Goal: Task Accomplishment & Management: Use online tool/utility

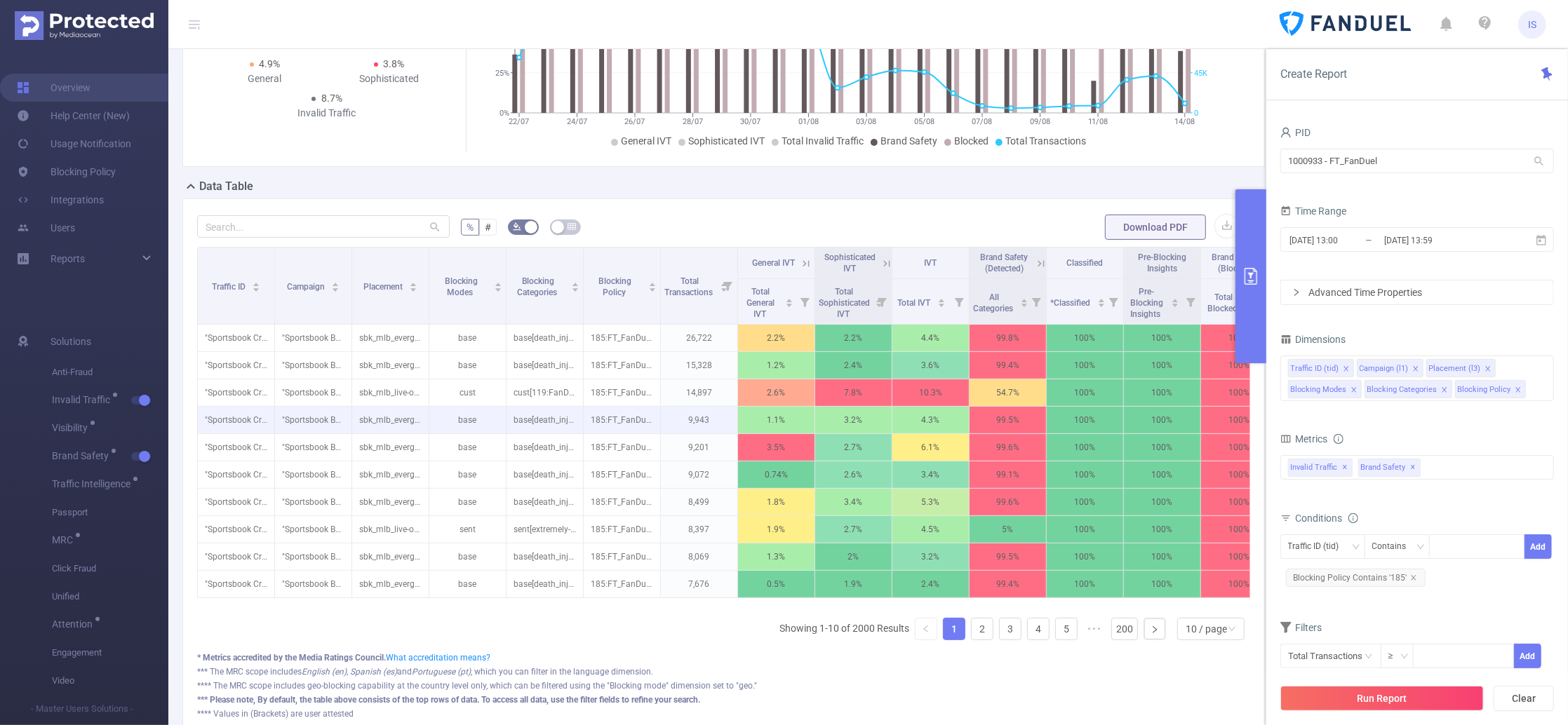
scroll to position [205, 0]
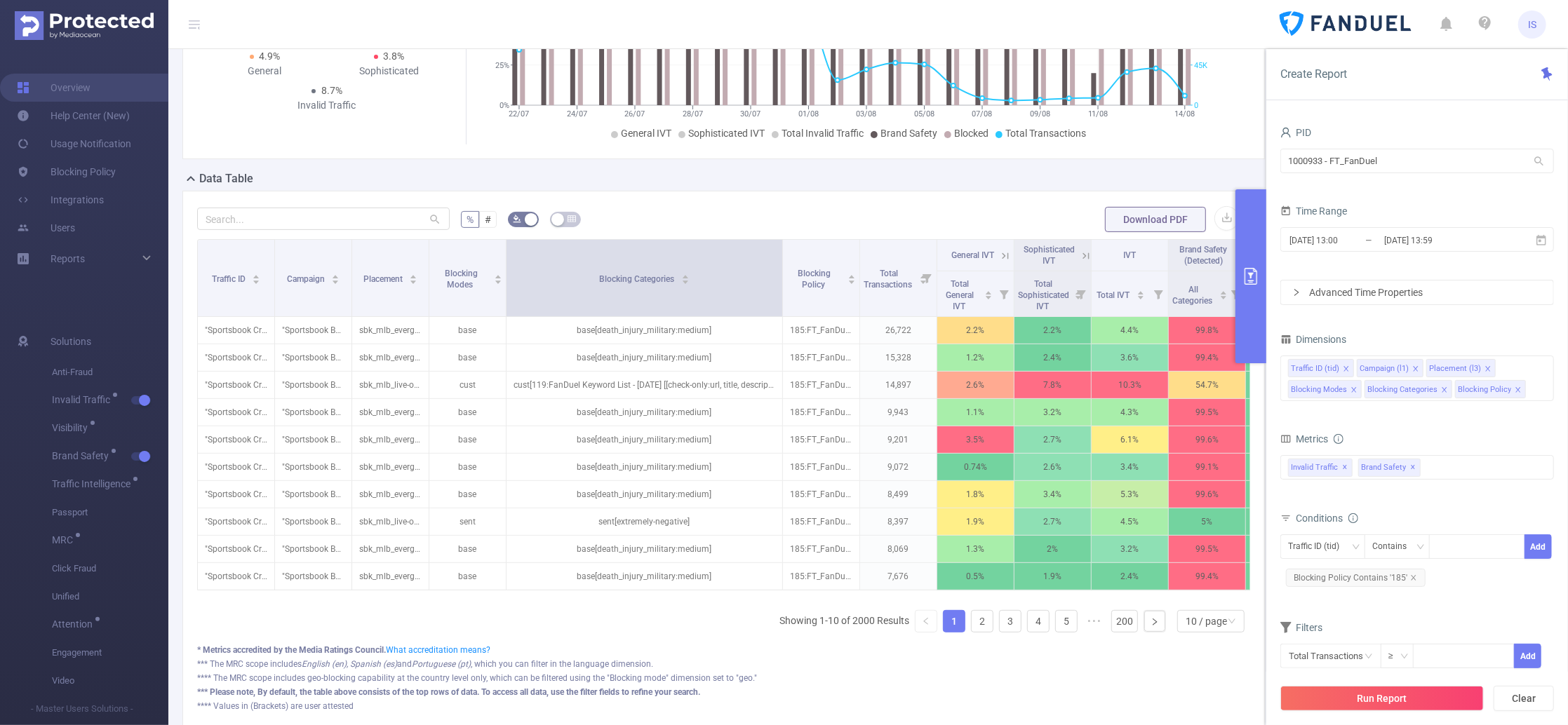
drag, startPoint x: 581, startPoint y: 309, endPoint x: 781, endPoint y: 314, distance: 200.1
click at [781, 314] on span at bounding box center [782, 278] width 7 height 77
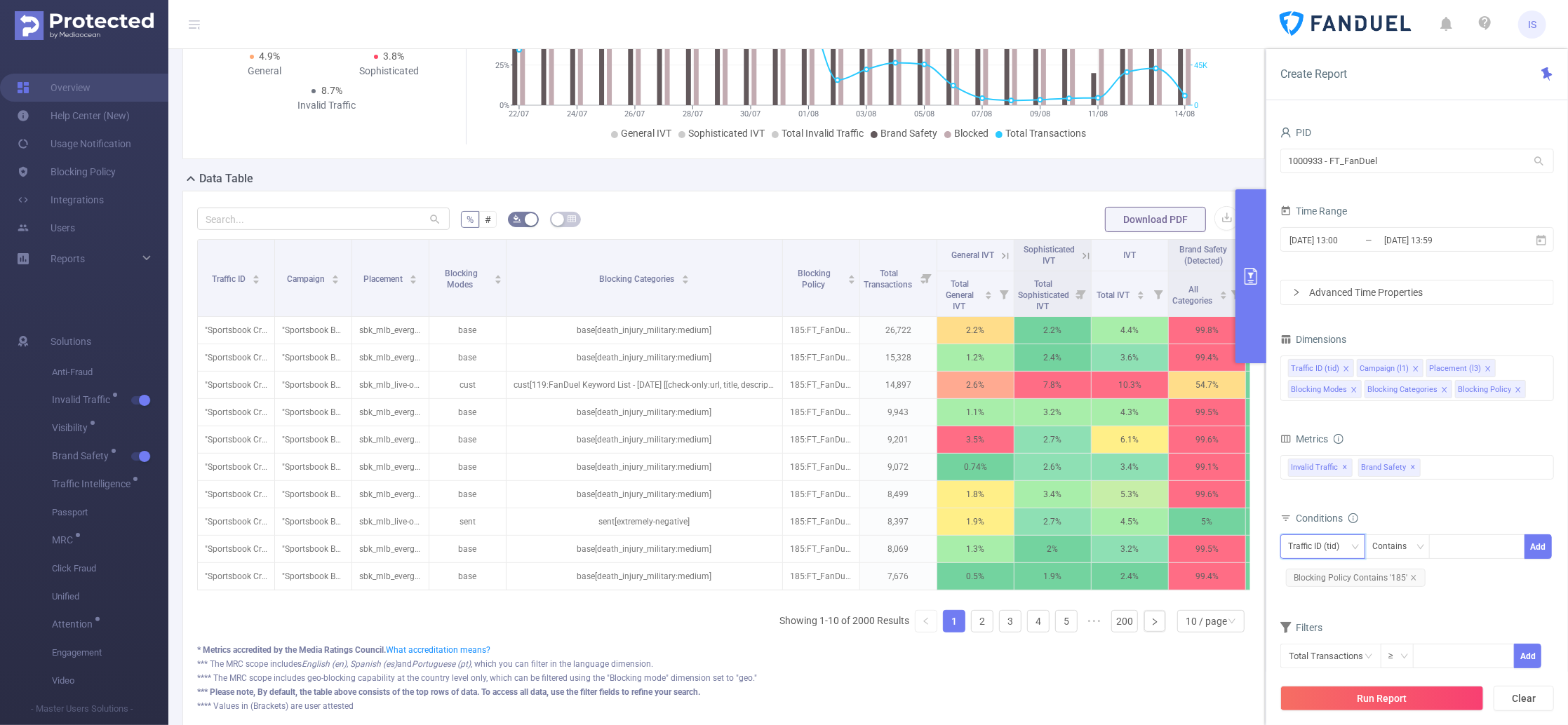
click at [1318, 549] on div "Traffic ID (tid)" at bounding box center [1318, 546] width 61 height 23
click at [1329, 660] on li "Blocking Categories" at bounding box center [1332, 666] width 103 height 23
click at [1456, 546] on div at bounding box center [1477, 546] width 81 height 23
type input "va"
click at [1454, 573] on li "va" at bounding box center [1476, 577] width 95 height 23
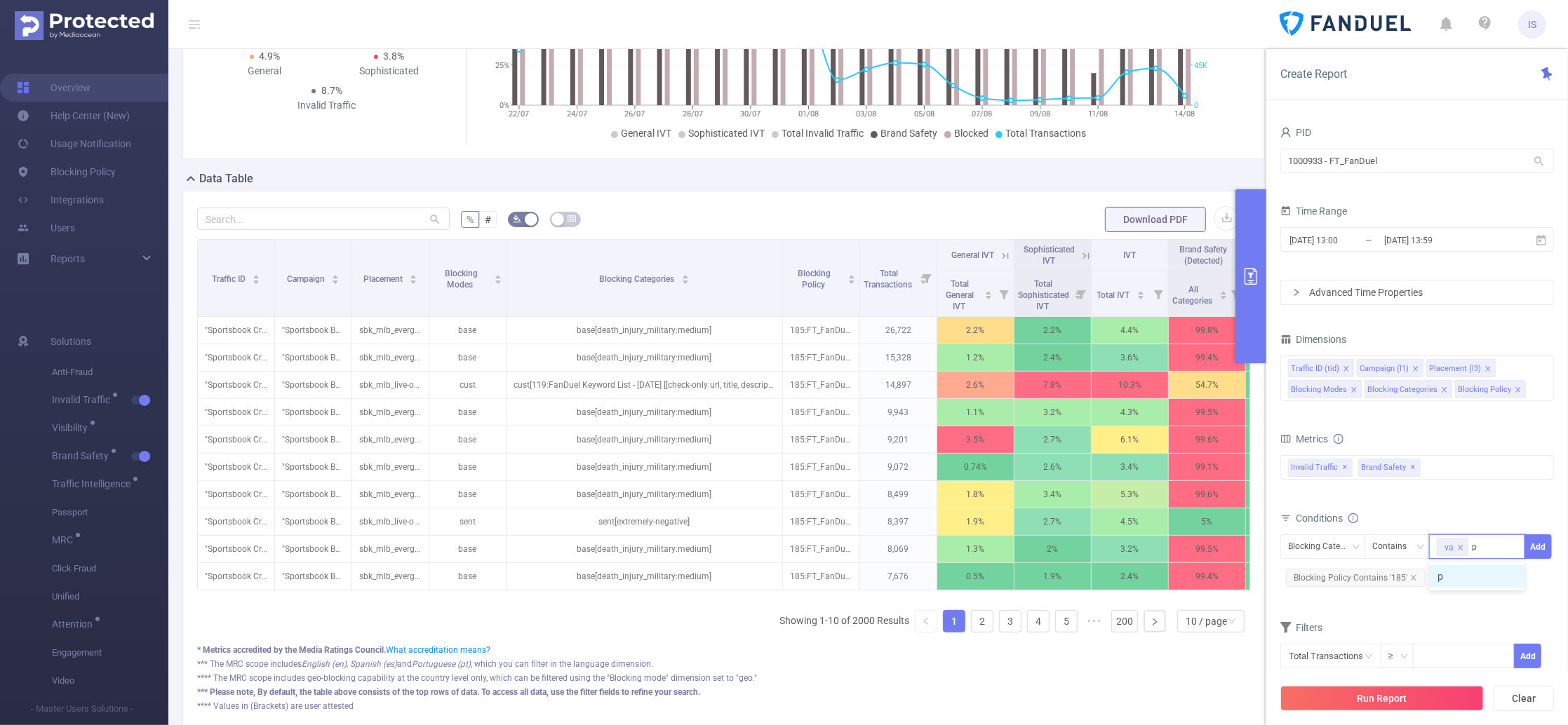
type input "pa"
click at [1454, 573] on li "pa" at bounding box center [1476, 577] width 95 height 23
type input "md"
click at [1457, 599] on li "md" at bounding box center [1476, 597] width 95 height 23
click at [1542, 548] on button "Add" at bounding box center [1538, 546] width 28 height 25
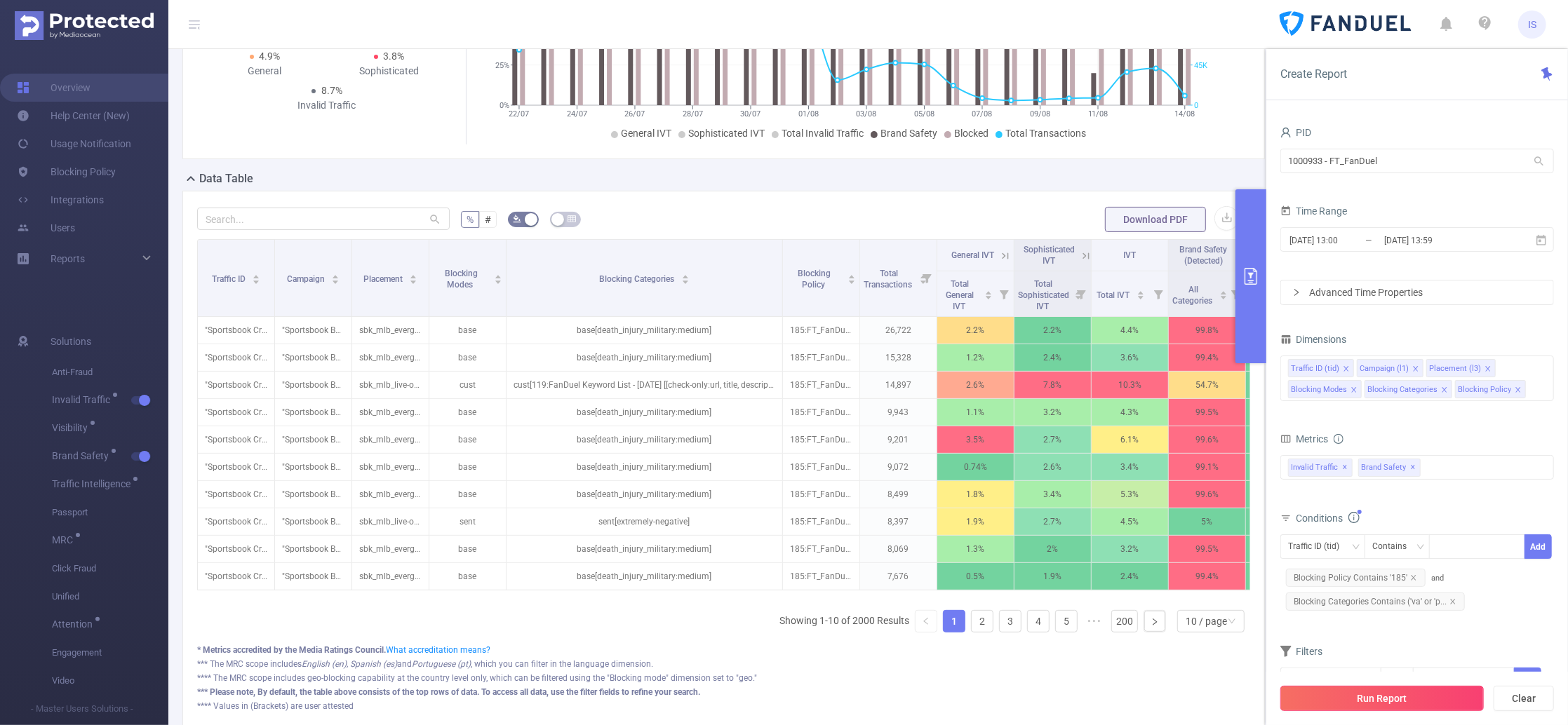
click at [1367, 694] on button "Run Report" at bounding box center [1382, 699] width 204 height 26
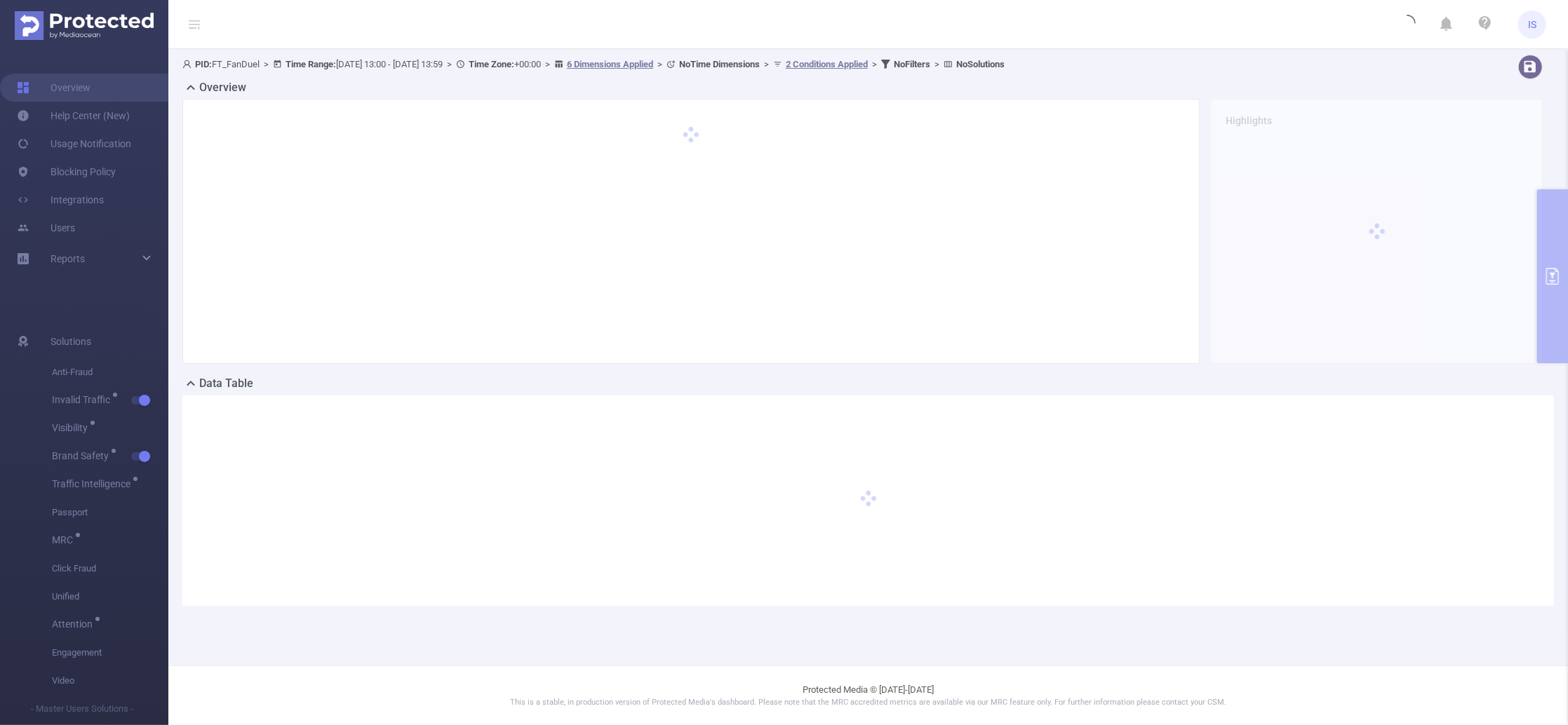
scroll to position [0, 0]
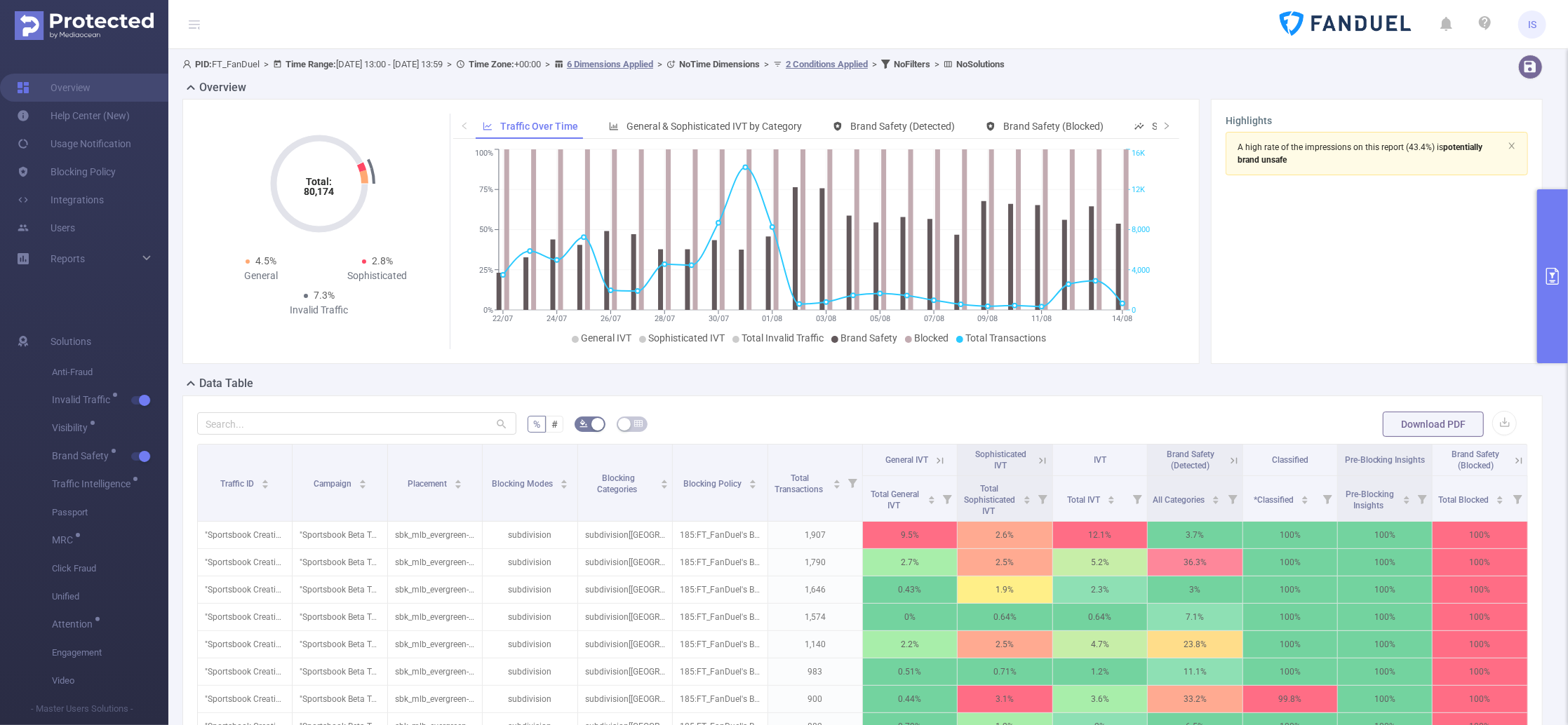
click at [933, 459] on icon at bounding box center [940, 460] width 13 height 13
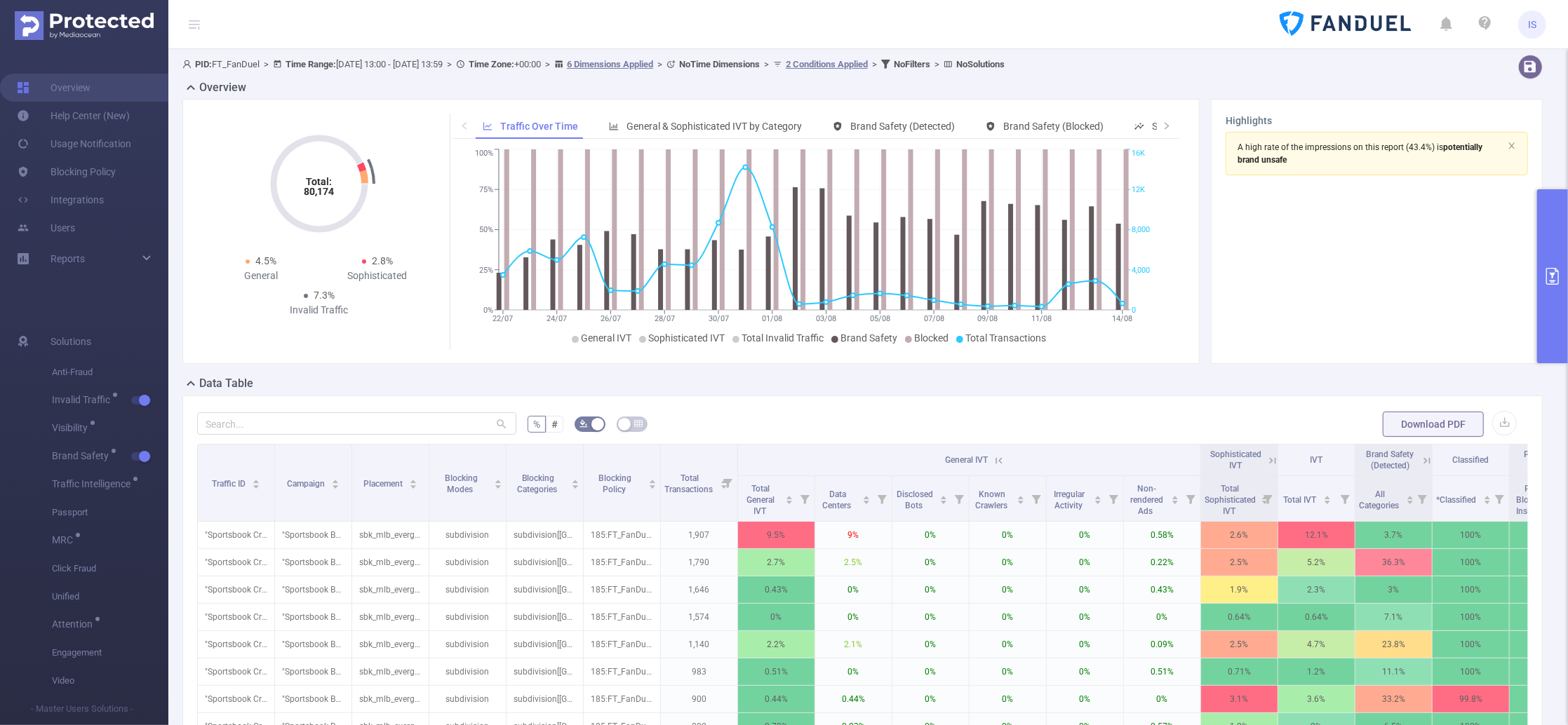
click at [995, 463] on icon at bounding box center [999, 460] width 13 height 13
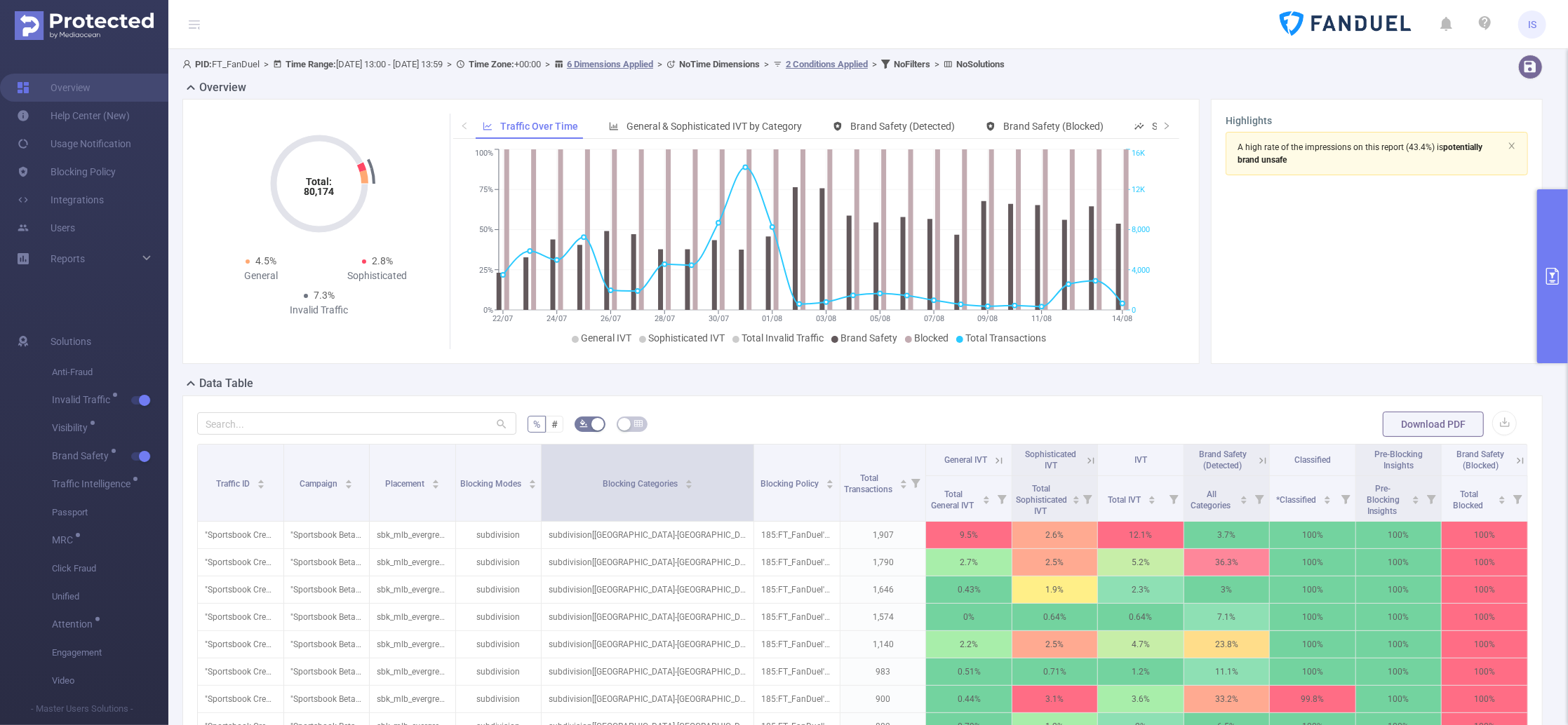
drag, startPoint x: 665, startPoint y: 482, endPoint x: 744, endPoint y: 486, distance: 79.1
click at [750, 486] on span at bounding box center [753, 483] width 7 height 77
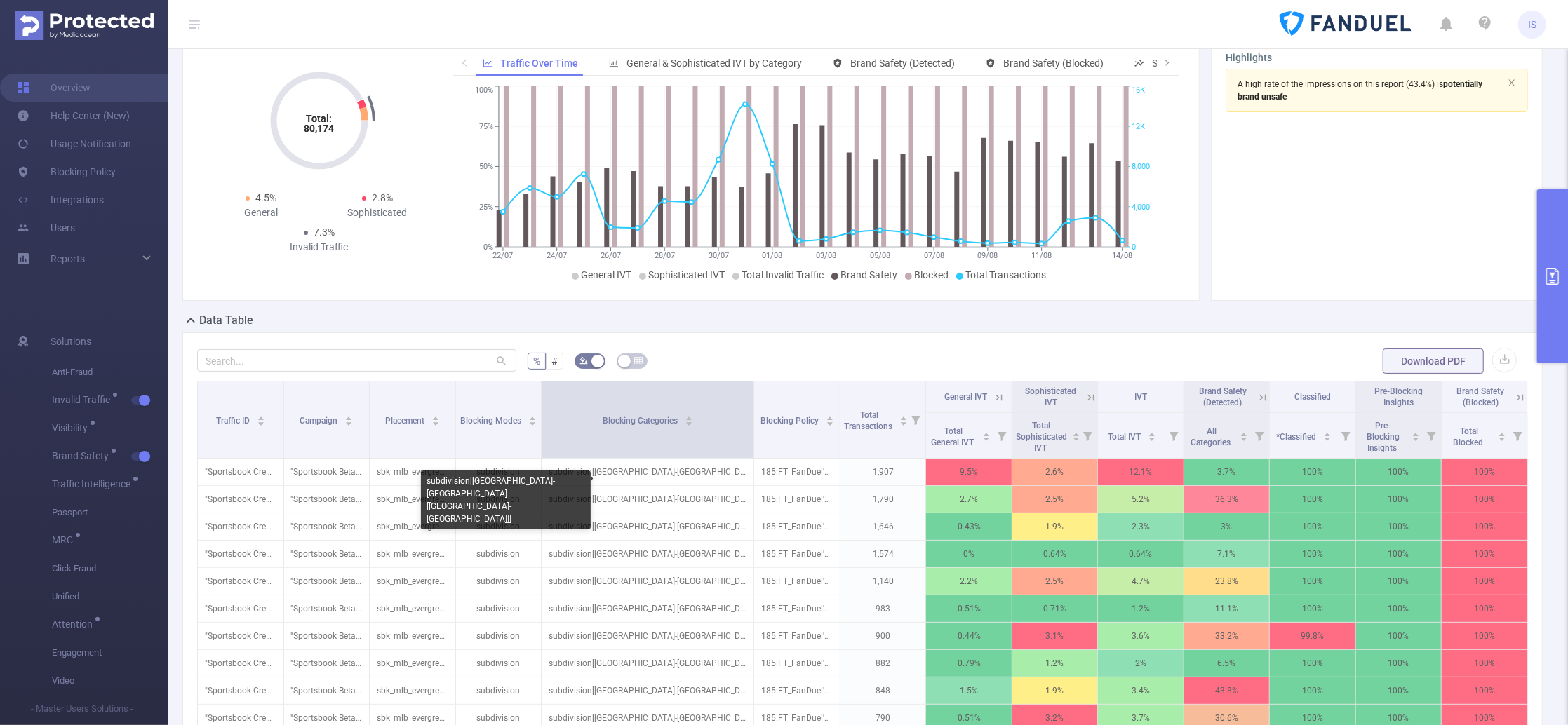
scroll to position [49, 0]
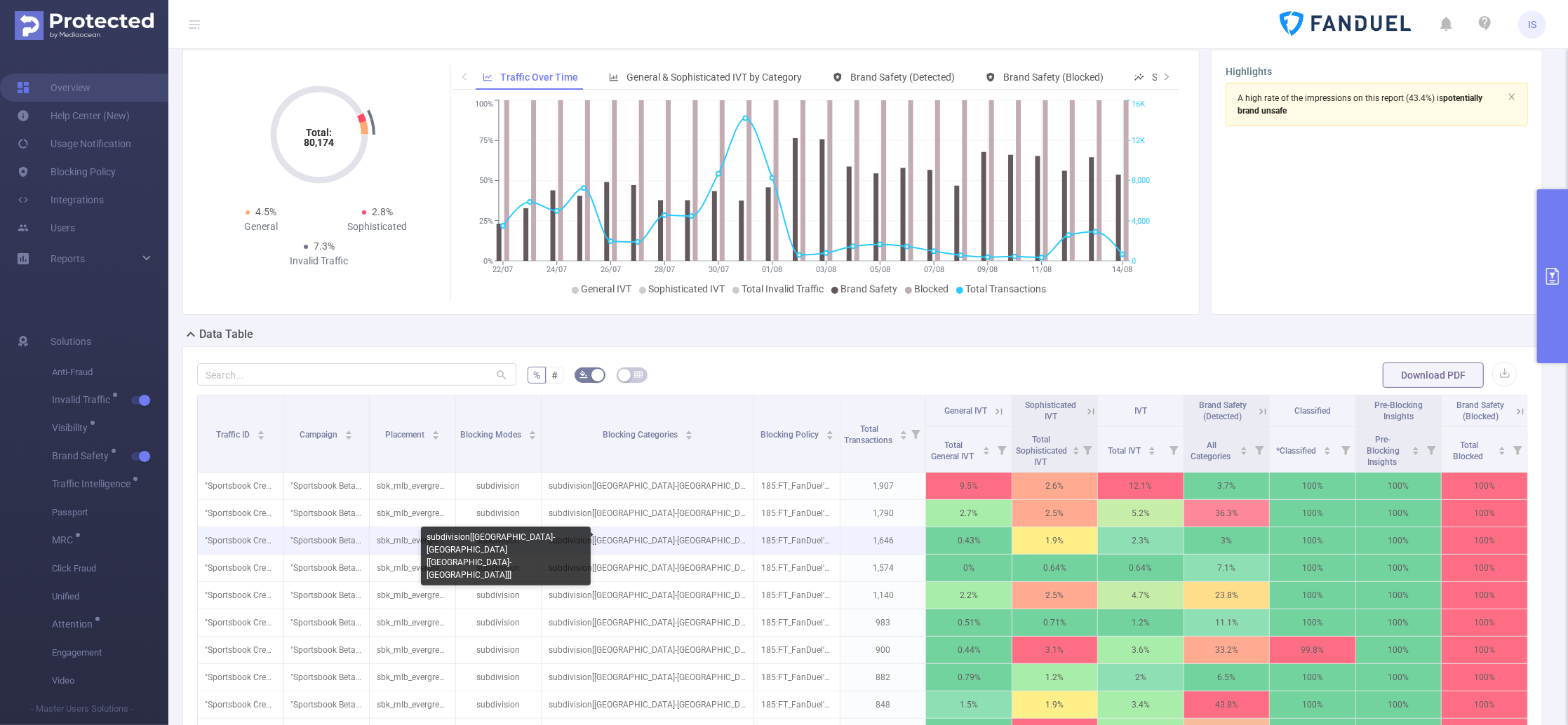
click at [556, 533] on p "subdivision[[GEOGRAPHIC_DATA]-[GEOGRAPHIC_DATA][[GEOGRAPHIC_DATA]-[GEOGRAPHIC_D…" at bounding box center [647, 541] width 212 height 27
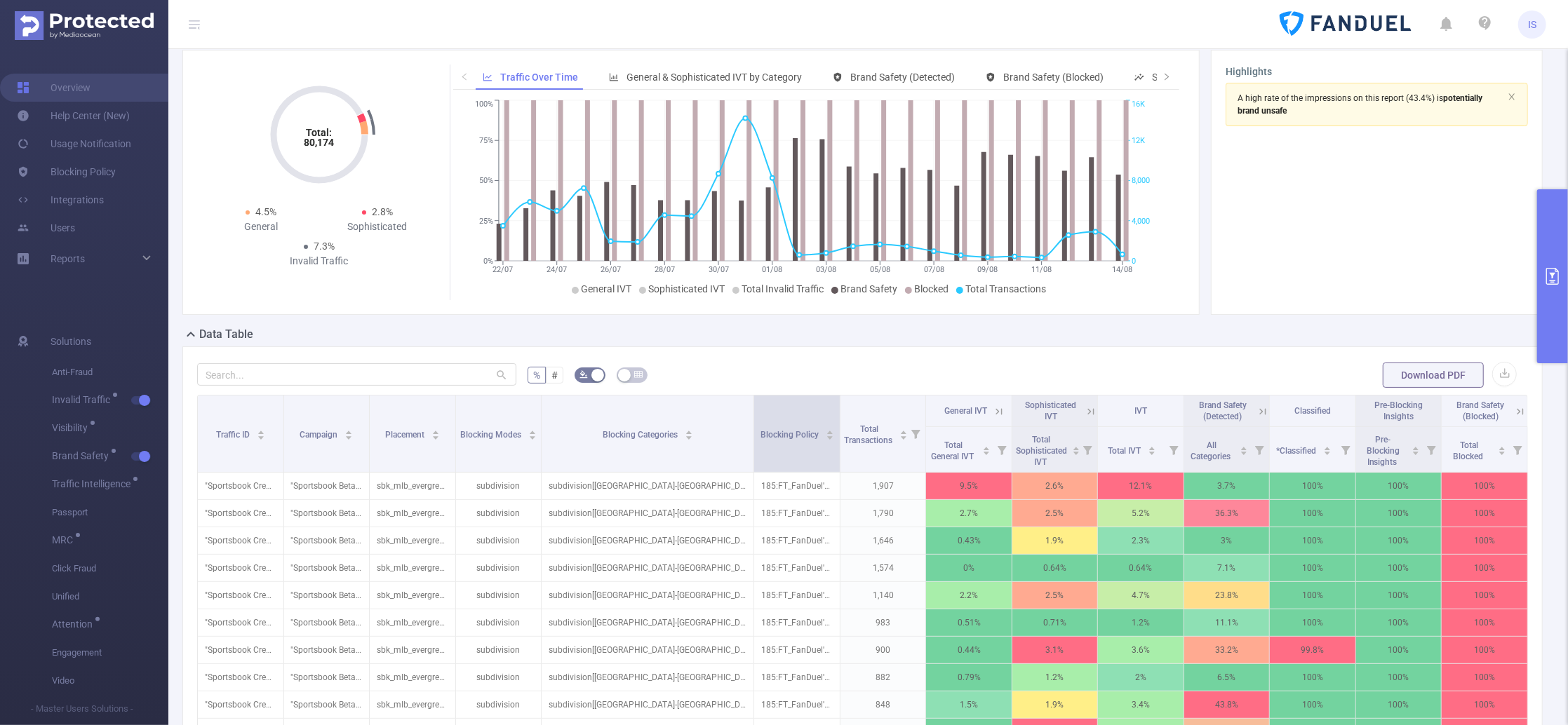
click at [836, 429] on span at bounding box center [840, 433] width 7 height 77
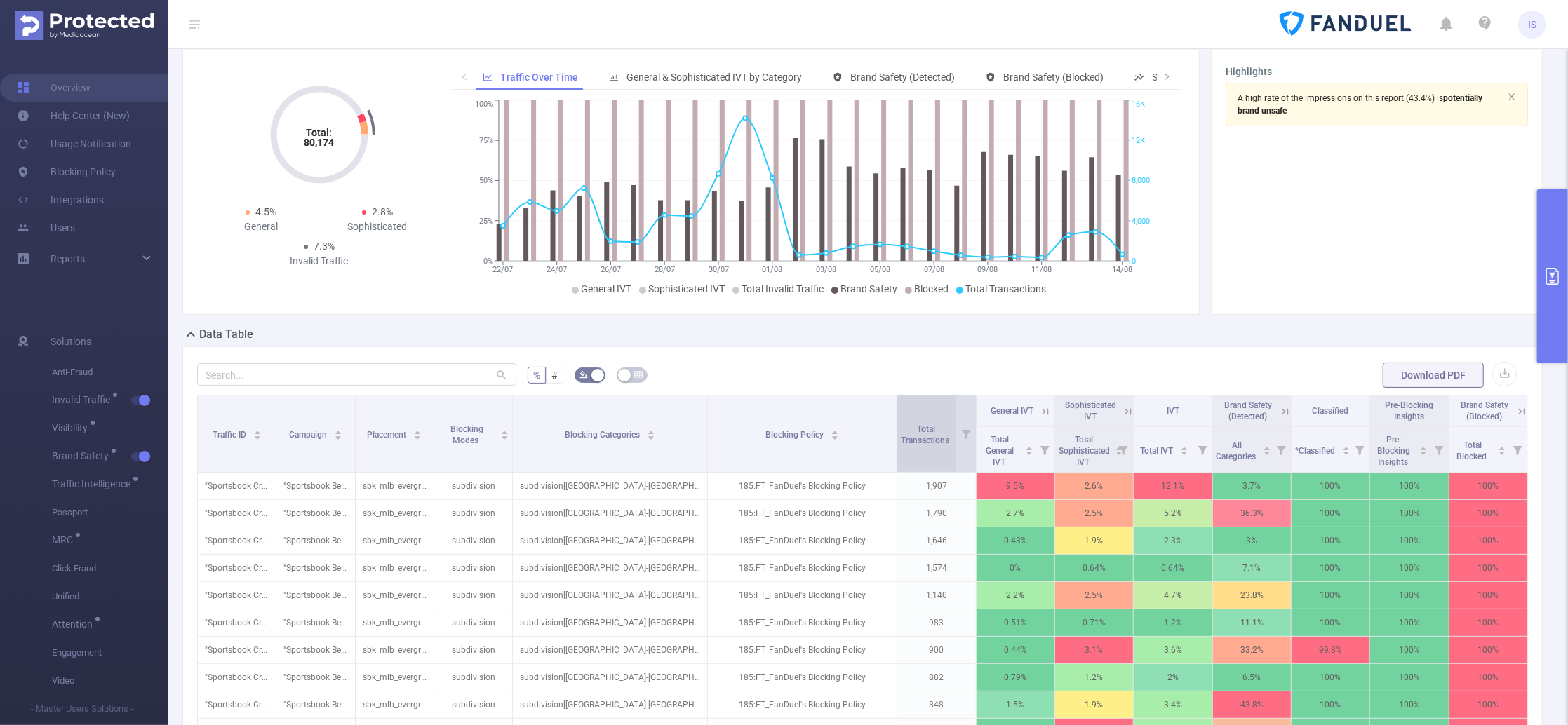
drag, startPoint x: 830, startPoint y: 416, endPoint x: 893, endPoint y: 420, distance: 63.1
click at [893, 420] on tr "Traffic ID Campaign Placement Blocking Modes Blocking Categories Blocking Polic…" at bounding box center [863, 411] width 1330 height 31
